Goal: Task Accomplishment & Management: Manage account settings

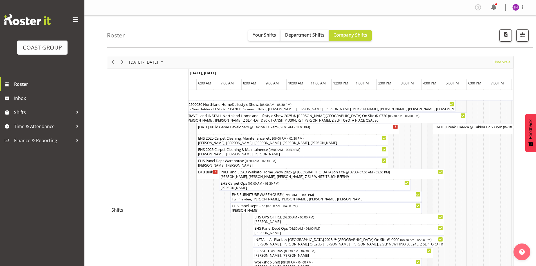
scroll to position [65, 0]
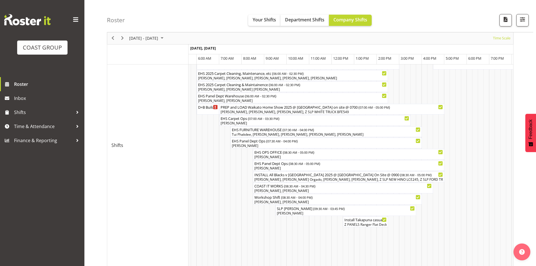
drag, startPoint x: 468, startPoint y: 183, endPoint x: 388, endPoint y: 183, distance: 79.6
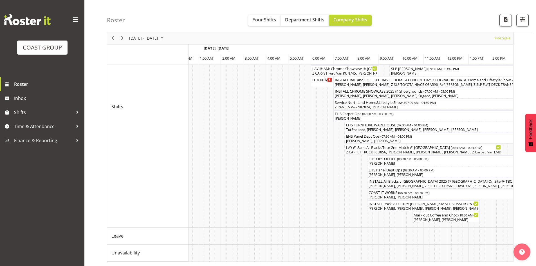
scroll to position [0, 1646]
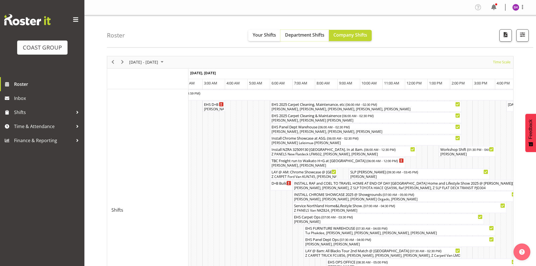
click at [297, 35] on span "Department Shifts" at bounding box center [304, 35] width 39 height 6
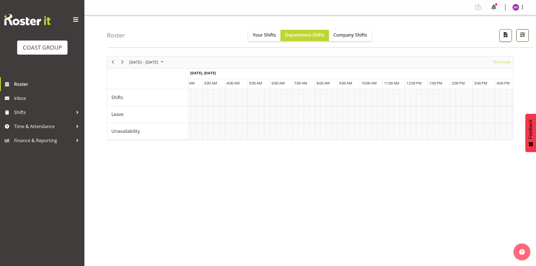
click at [524, 34] on span "button" at bounding box center [521, 34] width 7 height 7
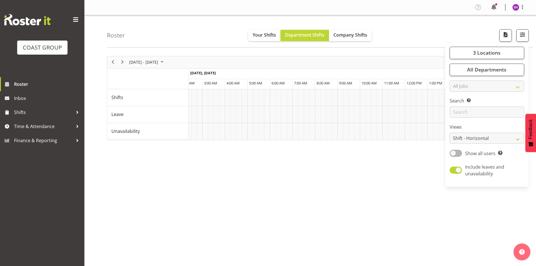
click at [381, 200] on div "[DATE] - [DATE] [DATE] Timeline Day Timeline Week Timeline Fortnight Timeline M…" at bounding box center [321, 164] width 429 height 225
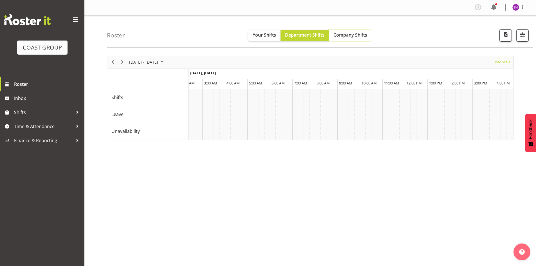
click at [352, 33] on span "Company Shifts" at bounding box center [350, 35] width 34 height 6
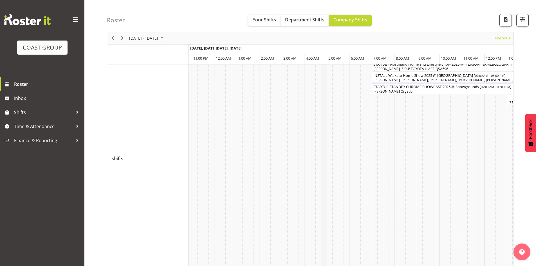
scroll to position [107, 0]
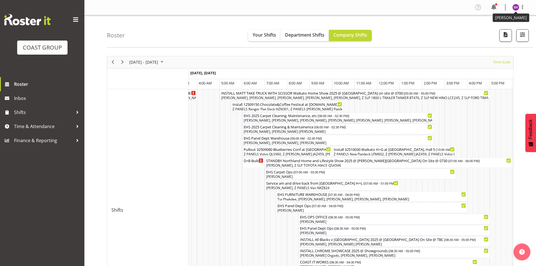
click at [518, 8] on img at bounding box center [515, 7] width 7 height 7
click at [485, 31] on link "Log Out" at bounding box center [499, 29] width 54 height 10
